Goal: Transaction & Acquisition: Purchase product/service

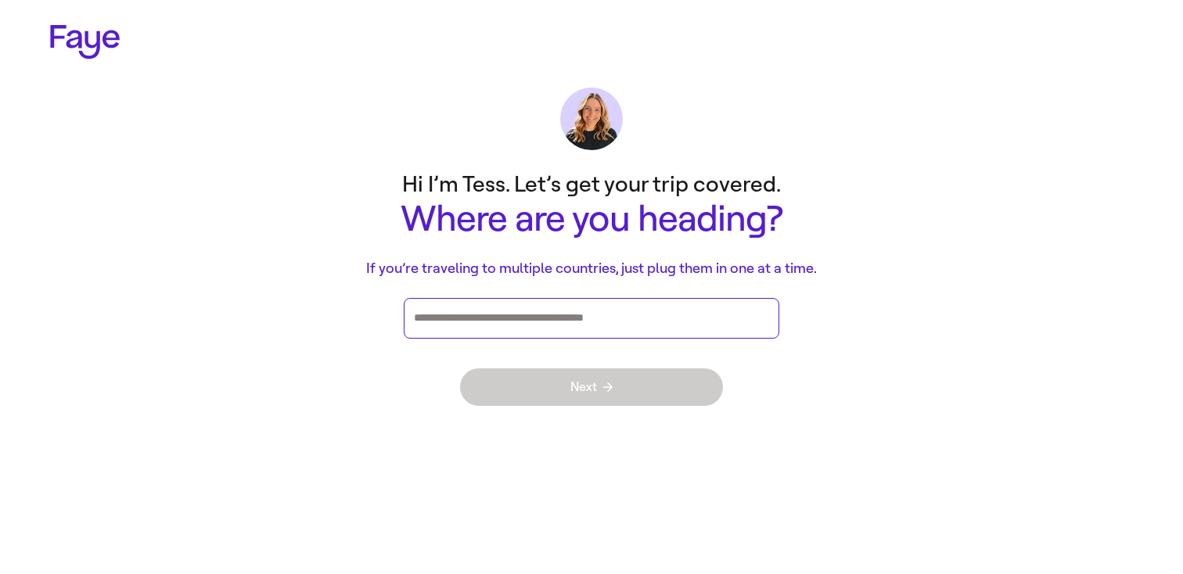
click at [581, 325] on input "Press enter after you type each destination" at bounding box center [591, 318] width 355 height 23
type input "***"
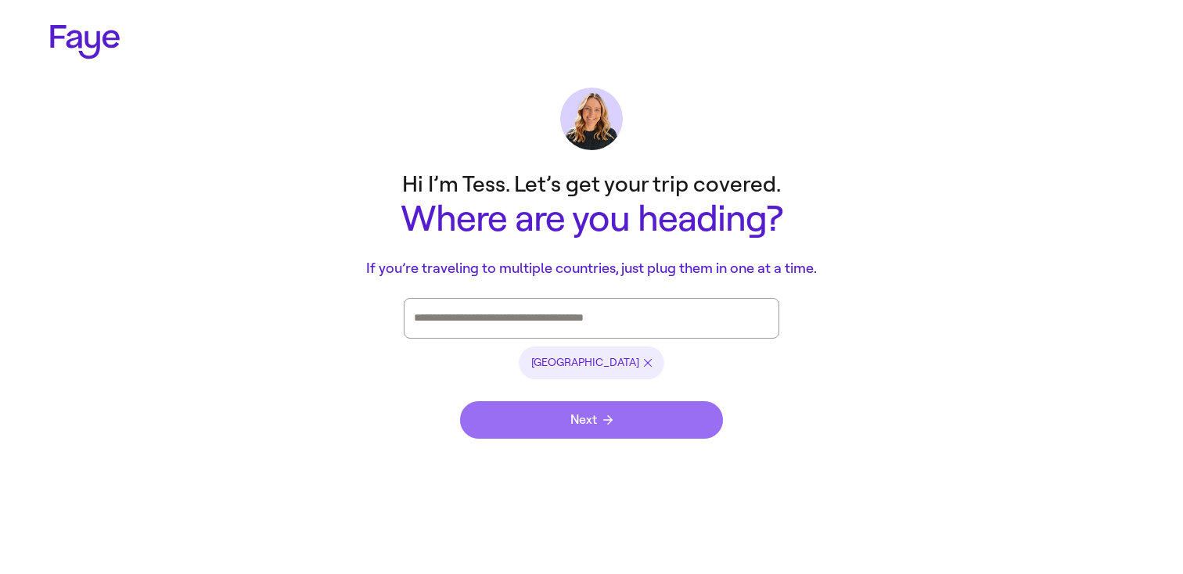
click at [541, 416] on button "Next" at bounding box center [591, 420] width 263 height 38
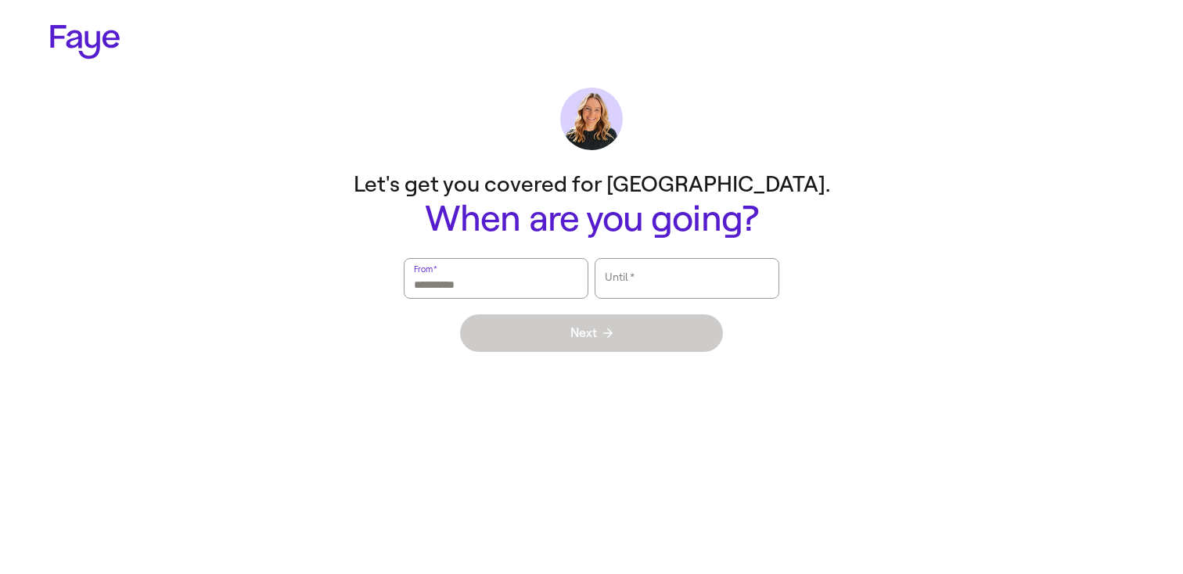
click at [501, 295] on input "From   *" at bounding box center [496, 279] width 164 height 36
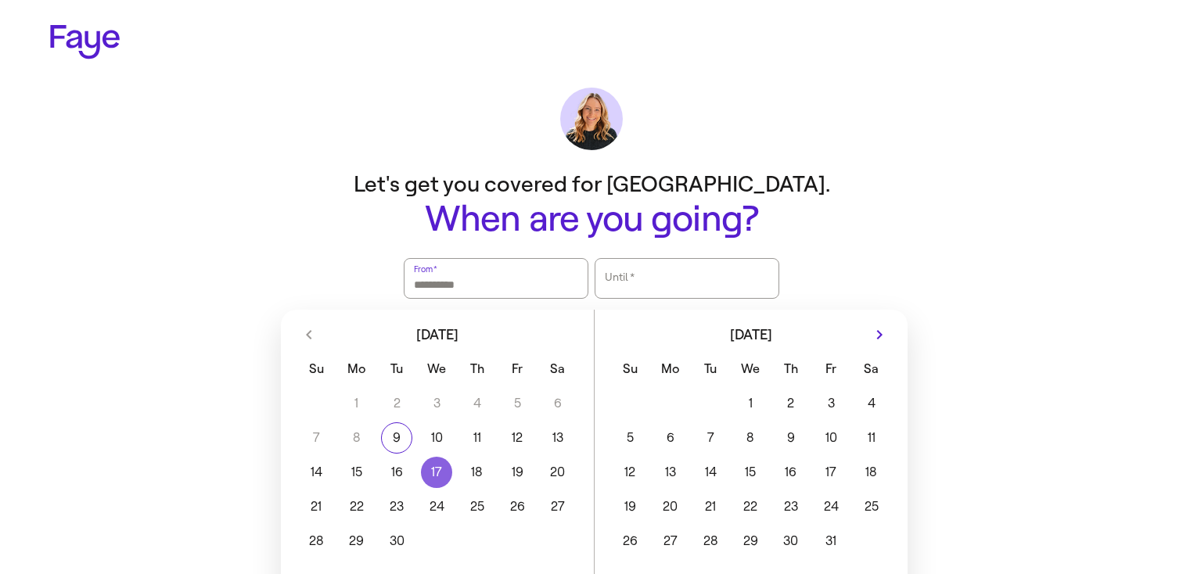
click at [451, 461] on button "17" at bounding box center [437, 472] width 40 height 31
click at [511, 461] on button "19" at bounding box center [518, 472] width 40 height 31
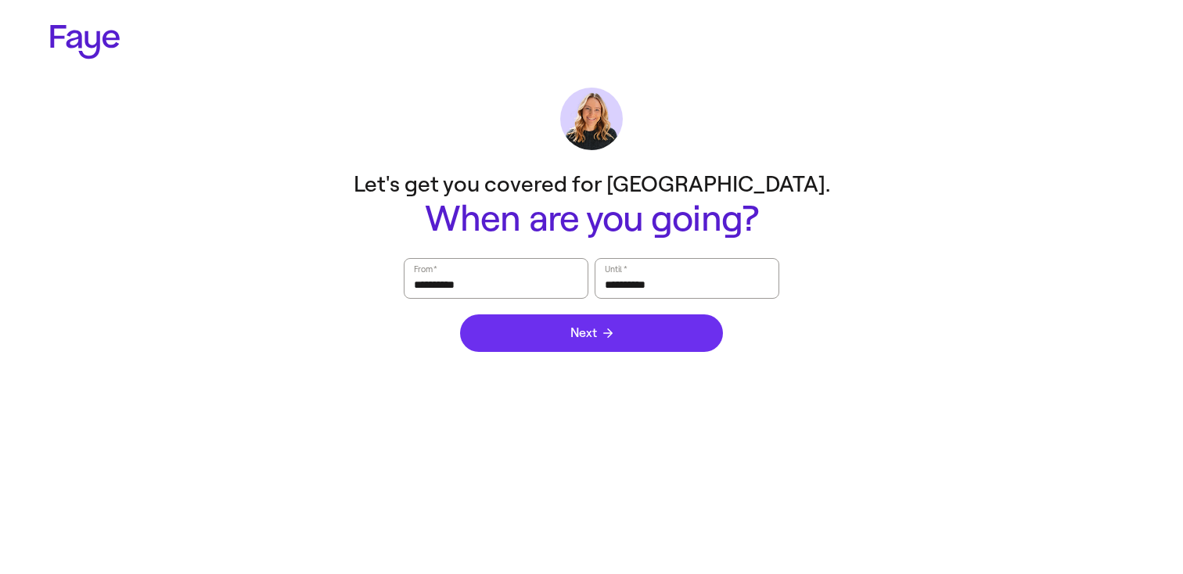
click at [572, 325] on button "Next" at bounding box center [591, 334] width 263 height 38
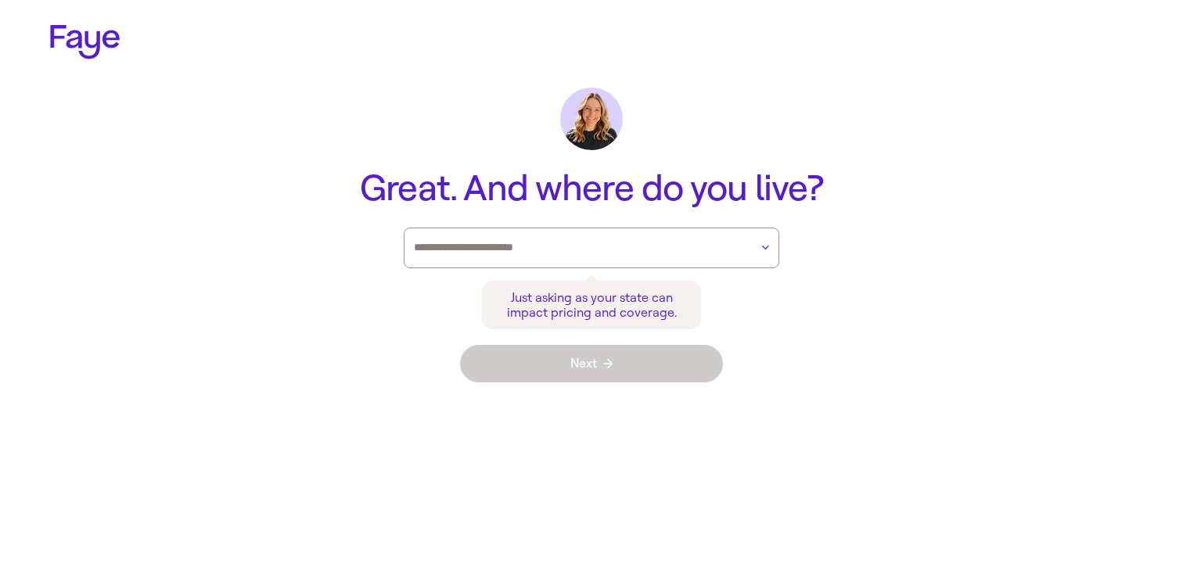
click at [590, 262] on div at bounding box center [582, 248] width 336 height 39
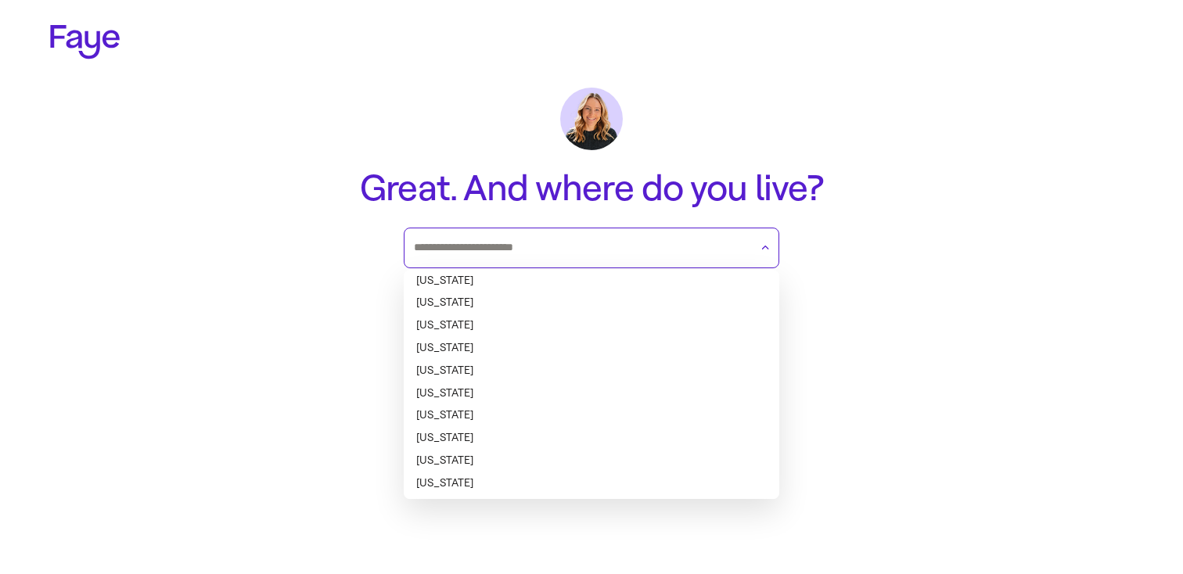
click at [577, 288] on li "[US_STATE]" at bounding box center [592, 281] width 376 height 23
type input "*******"
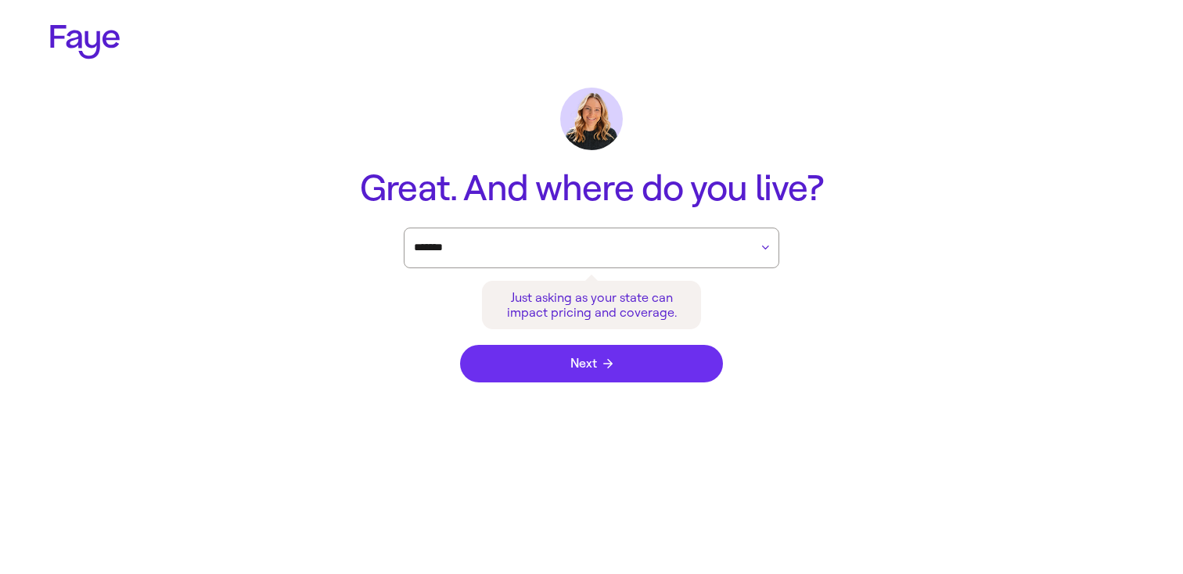
click at [575, 376] on button "Next" at bounding box center [591, 364] width 263 height 38
